Goal: Check status: Check status

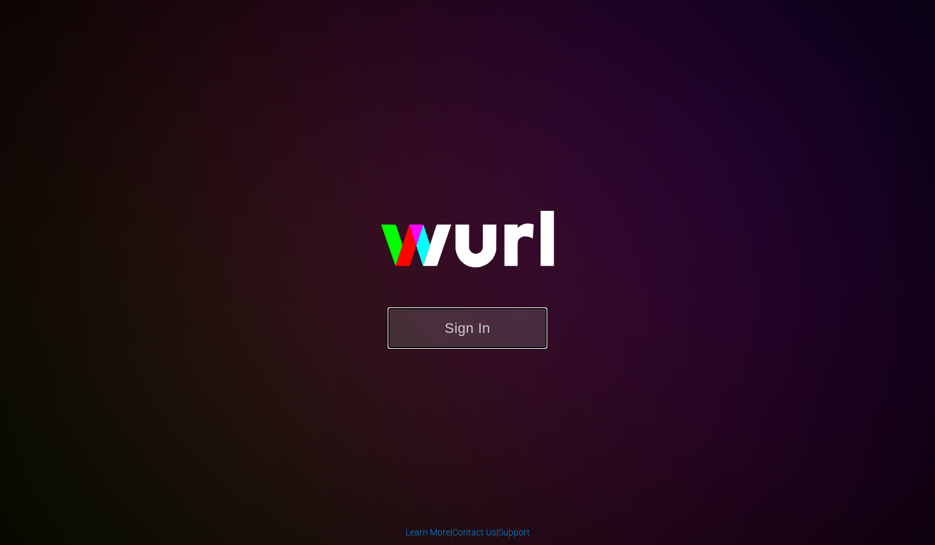
click at [466, 322] on button "Sign In" at bounding box center [468, 328] width 160 height 42
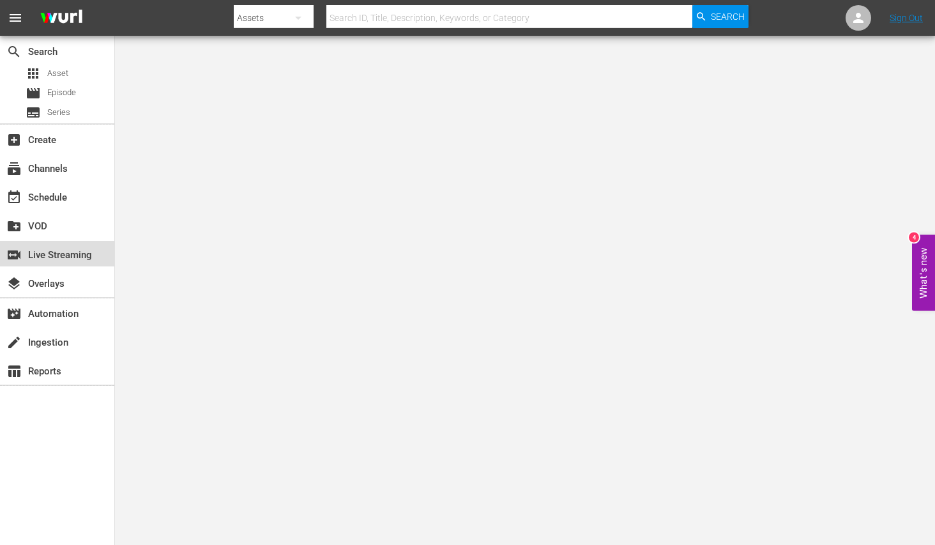
click at [43, 252] on div "switch_video Live Streaming" at bounding box center [36, 252] width 72 height 11
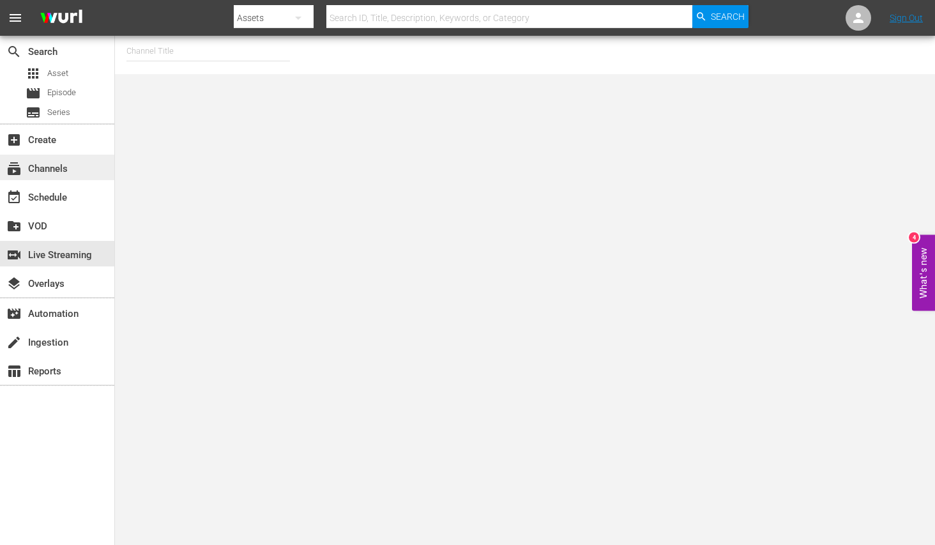
click at [54, 163] on div "subscriptions Channels" at bounding box center [36, 166] width 72 height 11
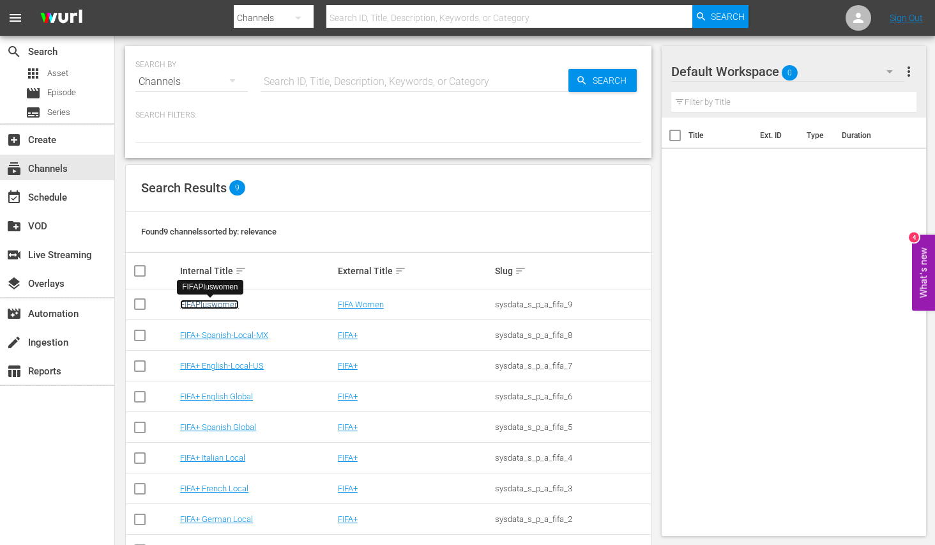
click at [207, 303] on link "FIFAPluswomen" at bounding box center [209, 305] width 59 height 10
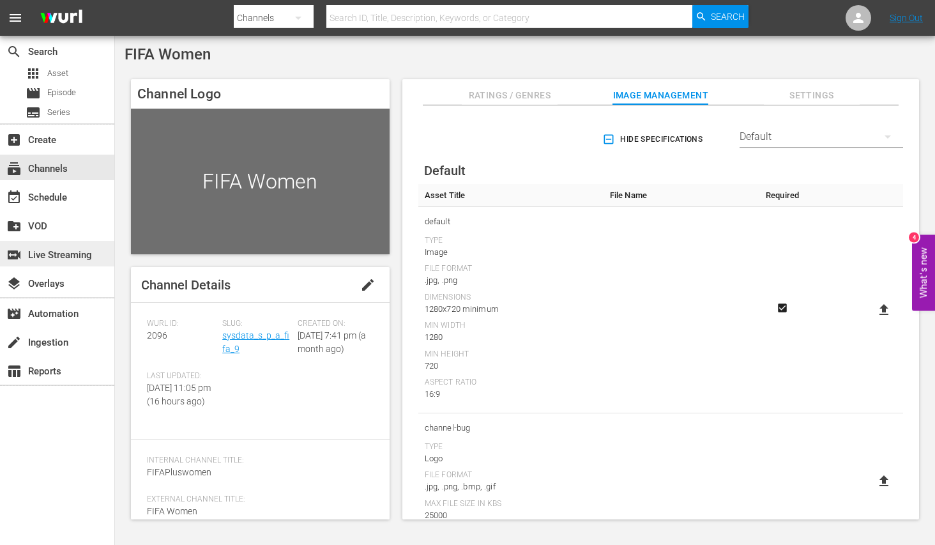
click at [42, 252] on div "switch_video Live Streaming" at bounding box center [36, 252] width 72 height 11
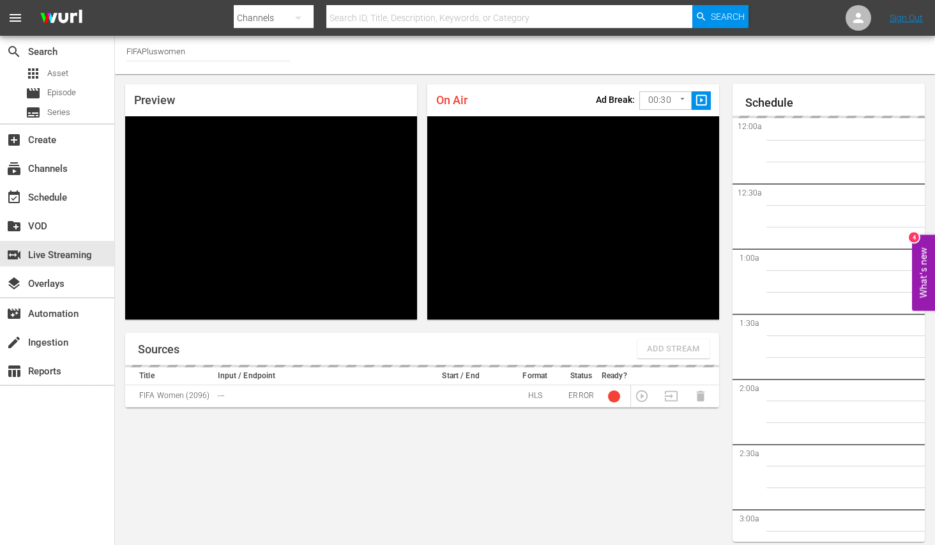
scroll to position [43, 0]
